Goal: Book appointment/travel/reservation

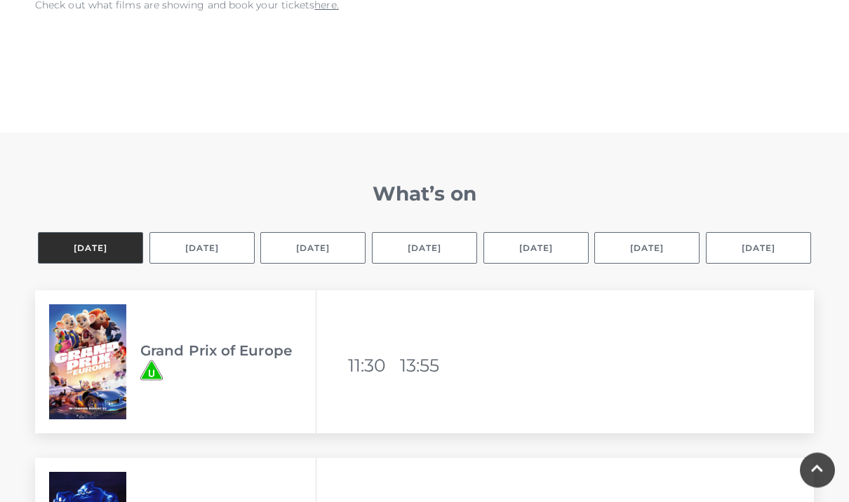
click at [105, 246] on button "Selected day Today" at bounding box center [90, 249] width 105 height 32
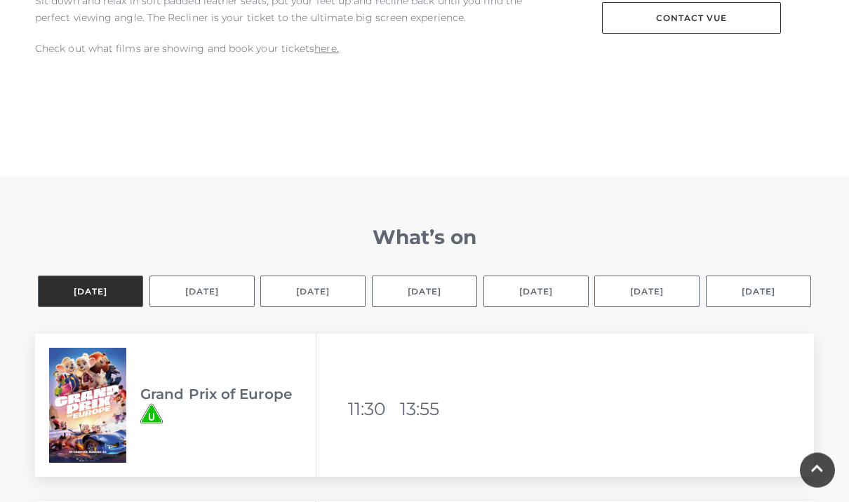
scroll to position [777, 0]
click at [86, 290] on button "Selected day Today" at bounding box center [90, 292] width 105 height 32
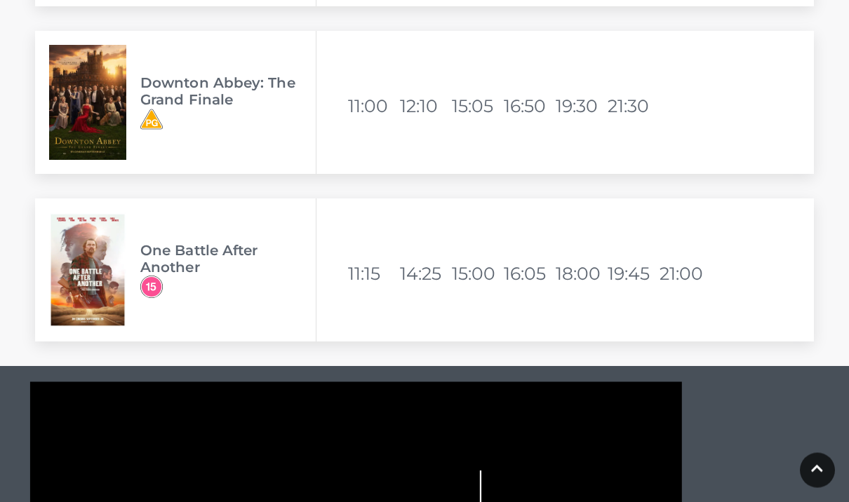
scroll to position [3260, 0]
click at [630, 272] on li "19:45" at bounding box center [632, 274] width 49 height 34
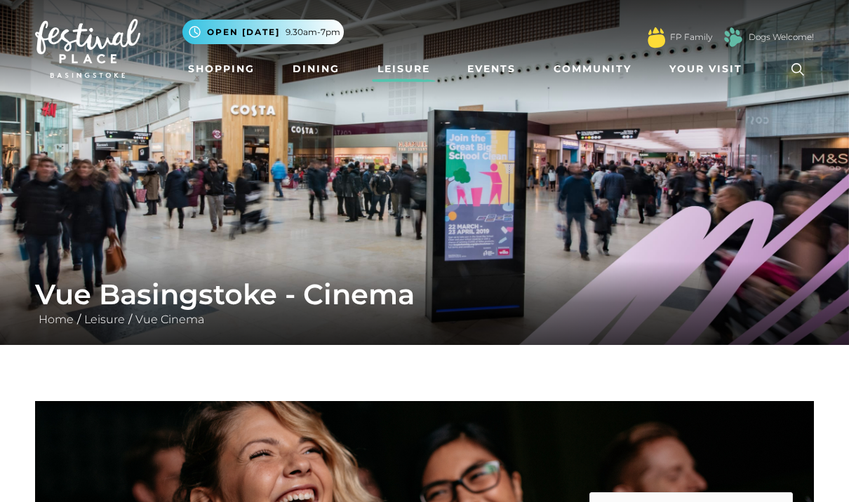
scroll to position [5, 0]
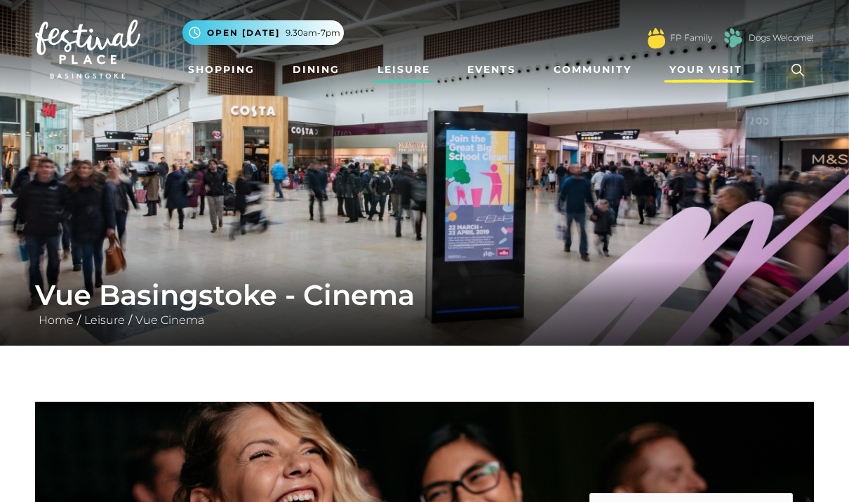
click at [694, 67] on span "Your Visit" at bounding box center [705, 69] width 73 height 15
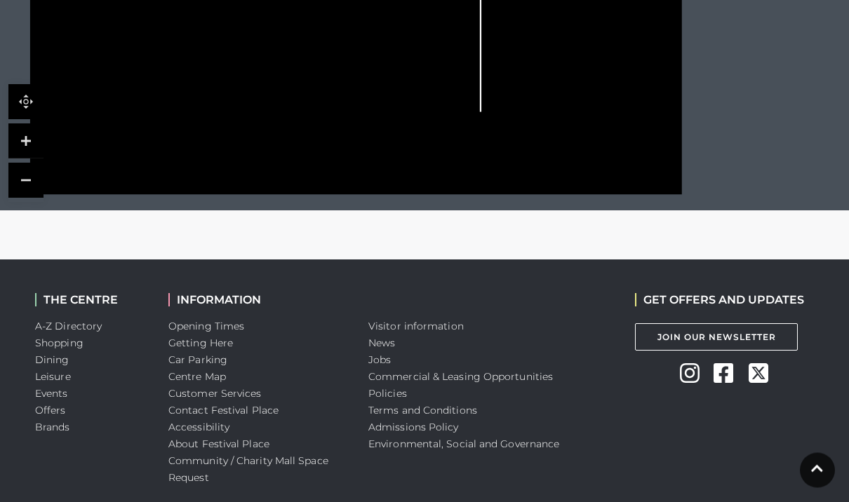
scroll to position [3906, 0]
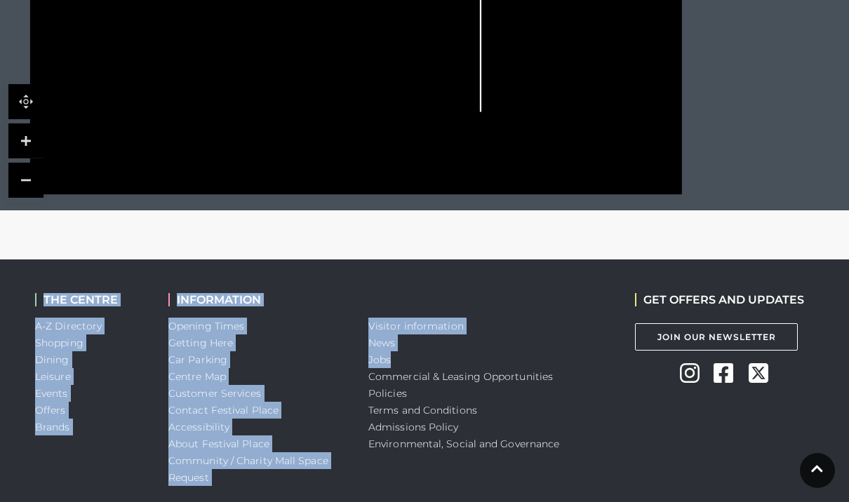
click at [556, 478] on div "Visitor information News Jobs Commercial & Leasing Opportunities Policies Terms…" at bounding box center [491, 390] width 267 height 260
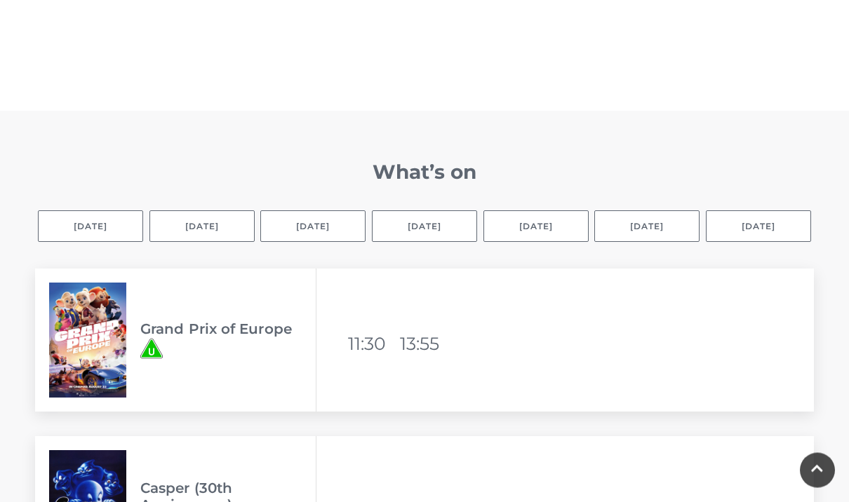
scroll to position [845, 0]
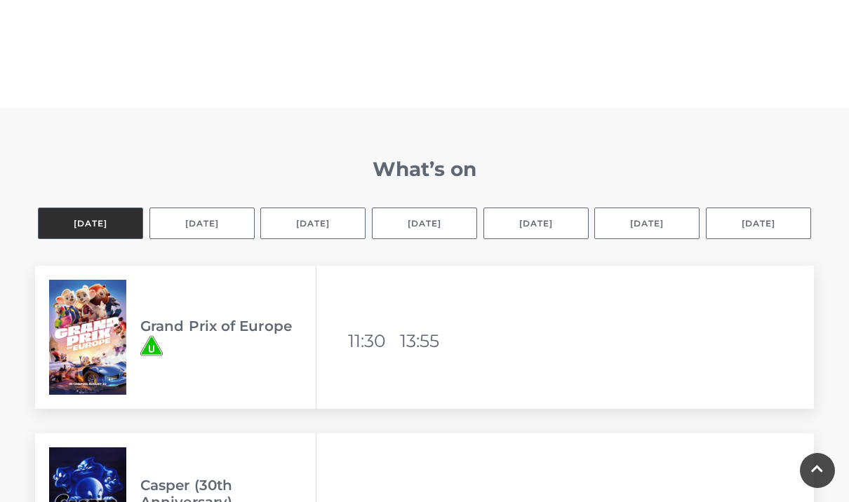
click at [98, 228] on button "Selected day Today" at bounding box center [90, 224] width 105 height 32
click at [518, 422] on div "Grand Prix of Europe Available viewing times 11:30 13:55" at bounding box center [425, 350] width 800 height 168
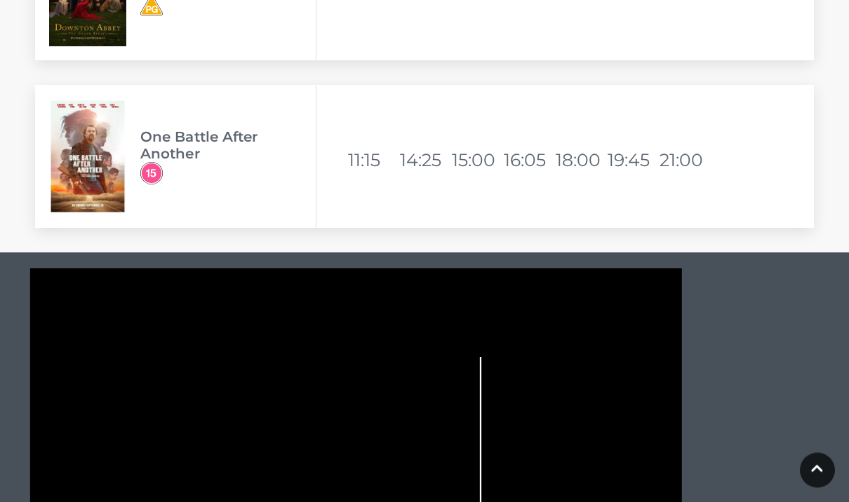
scroll to position [3373, 0]
click at [626, 159] on li "19:45" at bounding box center [632, 160] width 49 height 34
click at [626, 158] on li "19:45" at bounding box center [632, 160] width 49 height 34
click at [634, 154] on li "19:45" at bounding box center [632, 160] width 49 height 34
click at [817, 470] on icon at bounding box center [817, 463] width 12 height 13
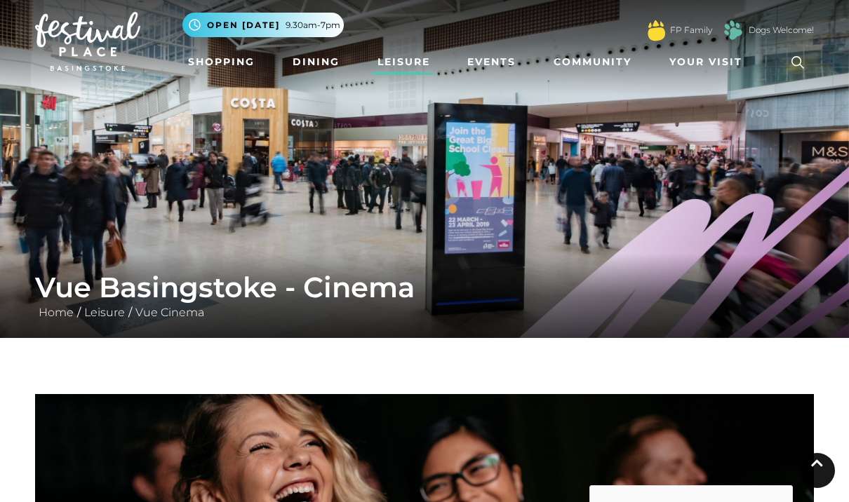
scroll to position [0, 0]
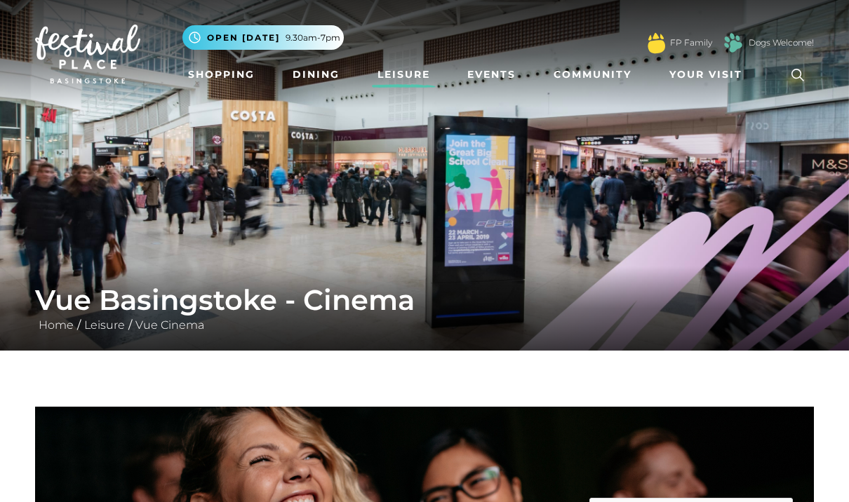
click at [403, 74] on link "Leisure" at bounding box center [404, 75] width 64 height 26
